Goal: Task Accomplishment & Management: Manage account settings

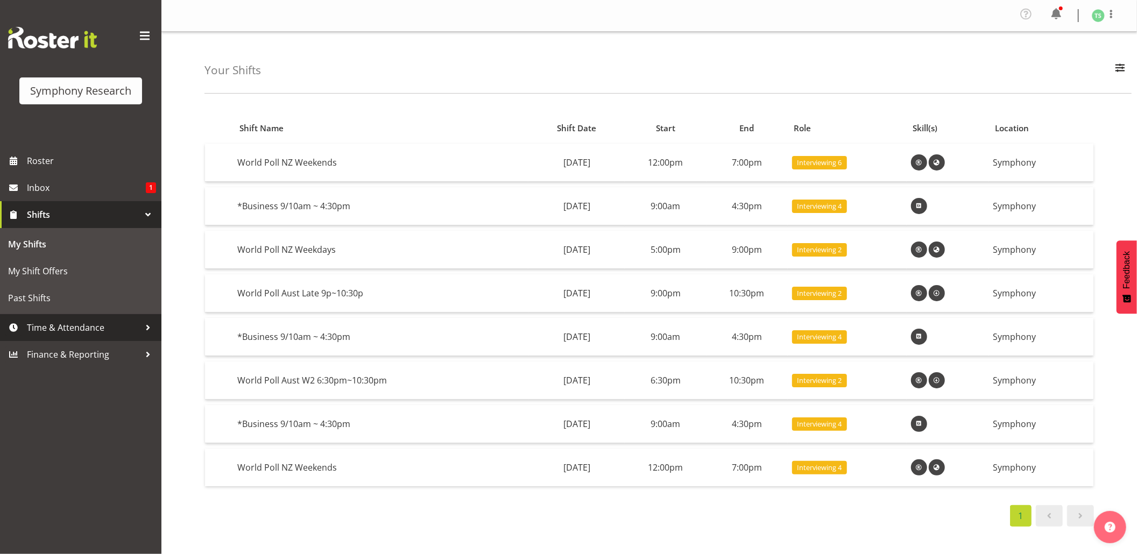
click at [52, 320] on span "Time & Attendance" at bounding box center [83, 328] width 113 height 16
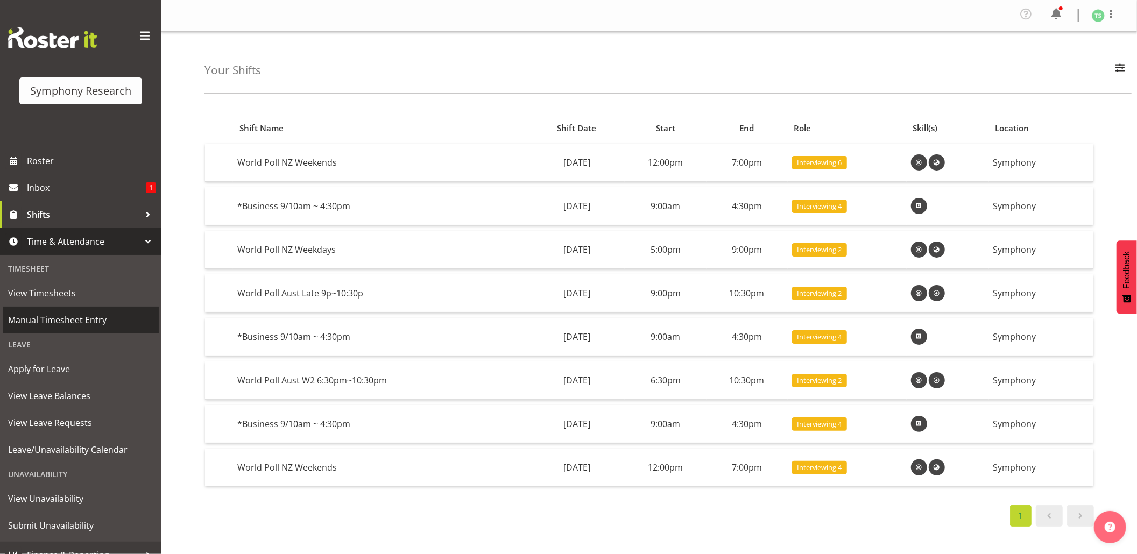
click at [60, 313] on span "Manual Timesheet Entry" at bounding box center [80, 320] width 145 height 16
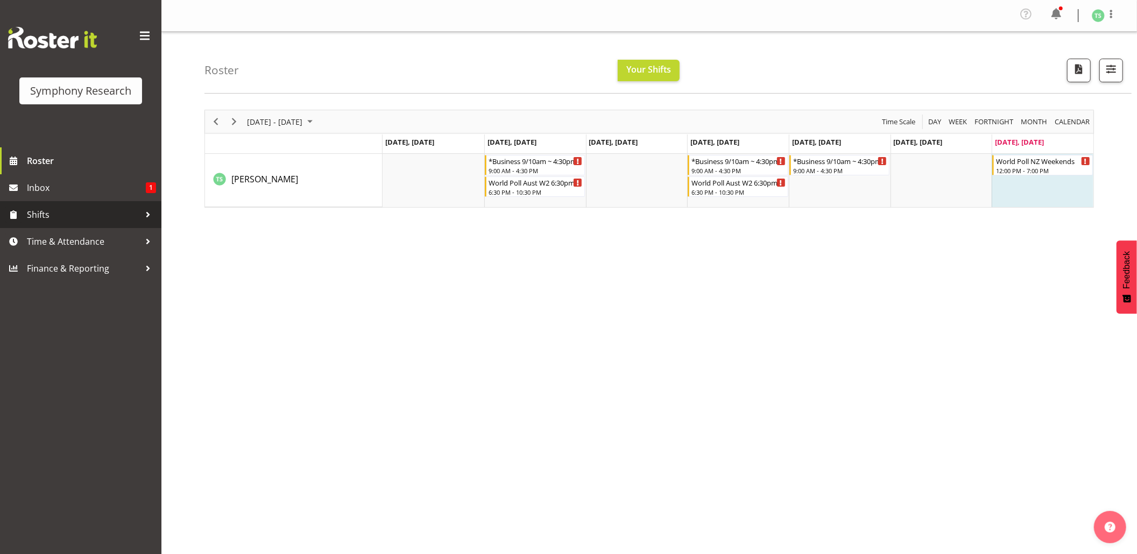
click at [43, 211] on span "Shifts" at bounding box center [83, 215] width 113 height 16
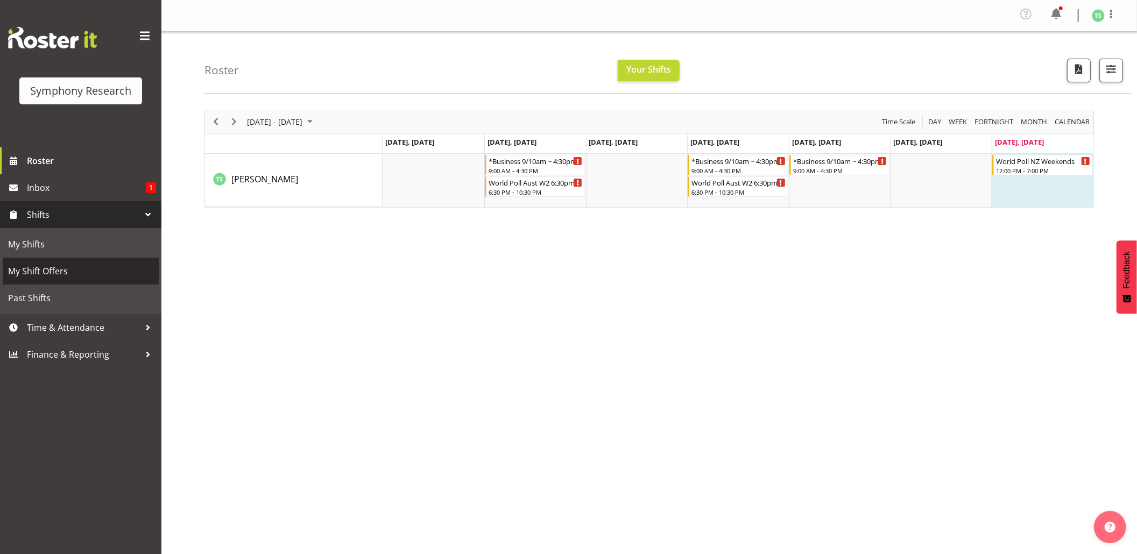
click at [32, 268] on span "My Shift Offers" at bounding box center [80, 271] width 145 height 16
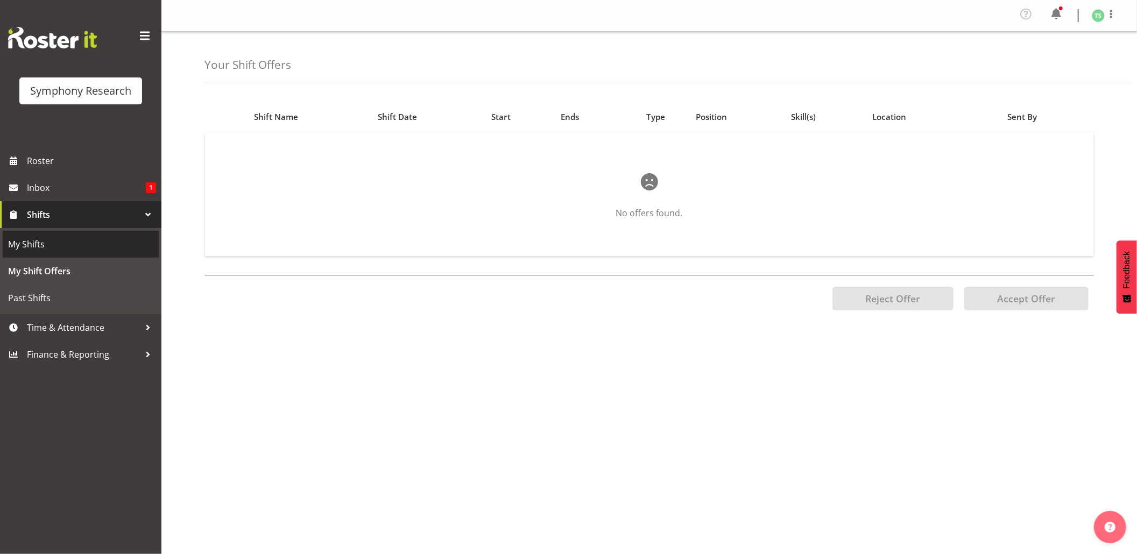
click at [20, 243] on span "My Shifts" at bounding box center [80, 244] width 145 height 16
